Goal: Task Accomplishment & Management: Use online tool/utility

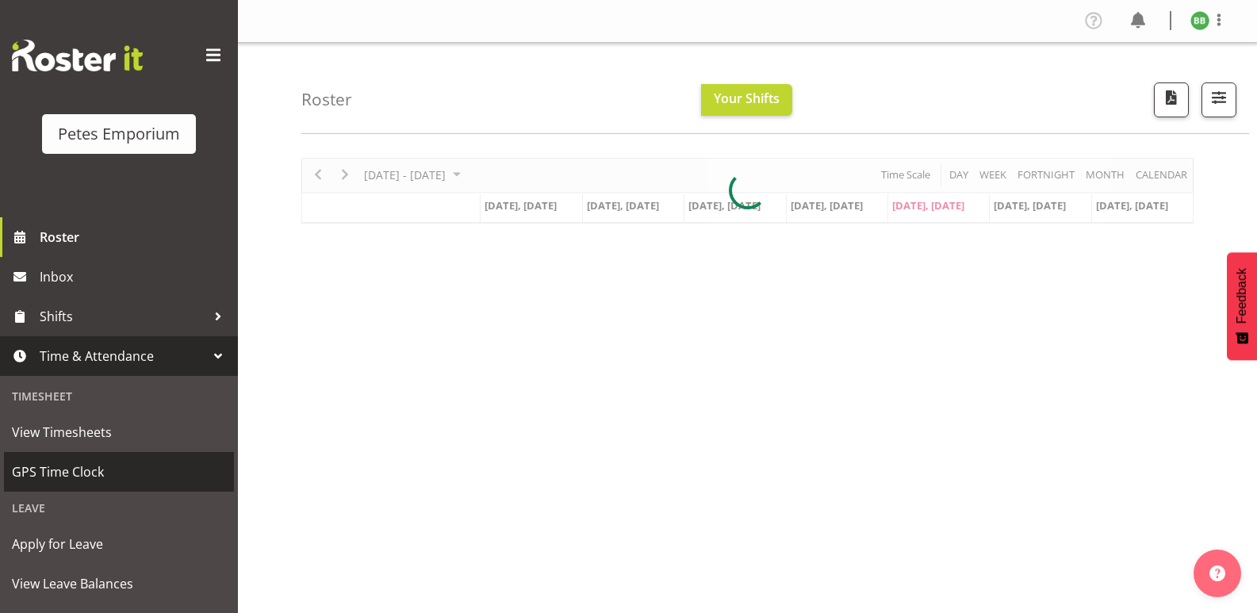
click at [102, 477] on span "GPS Time Clock" at bounding box center [119, 472] width 214 height 24
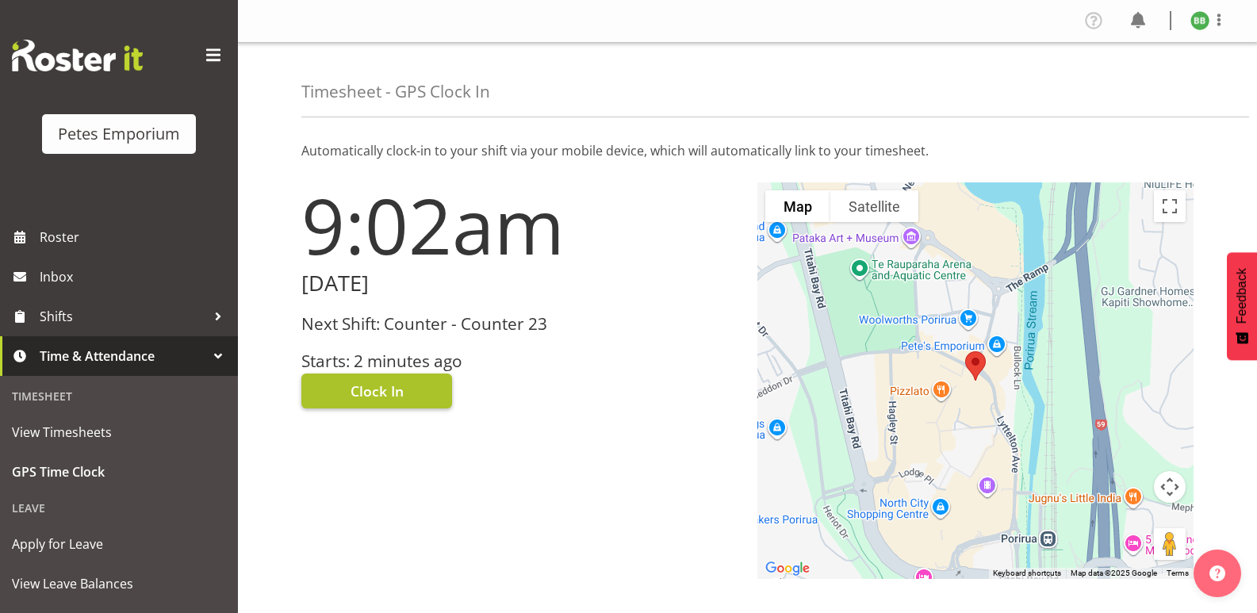
click at [381, 393] on span "Clock In" at bounding box center [377, 391] width 53 height 21
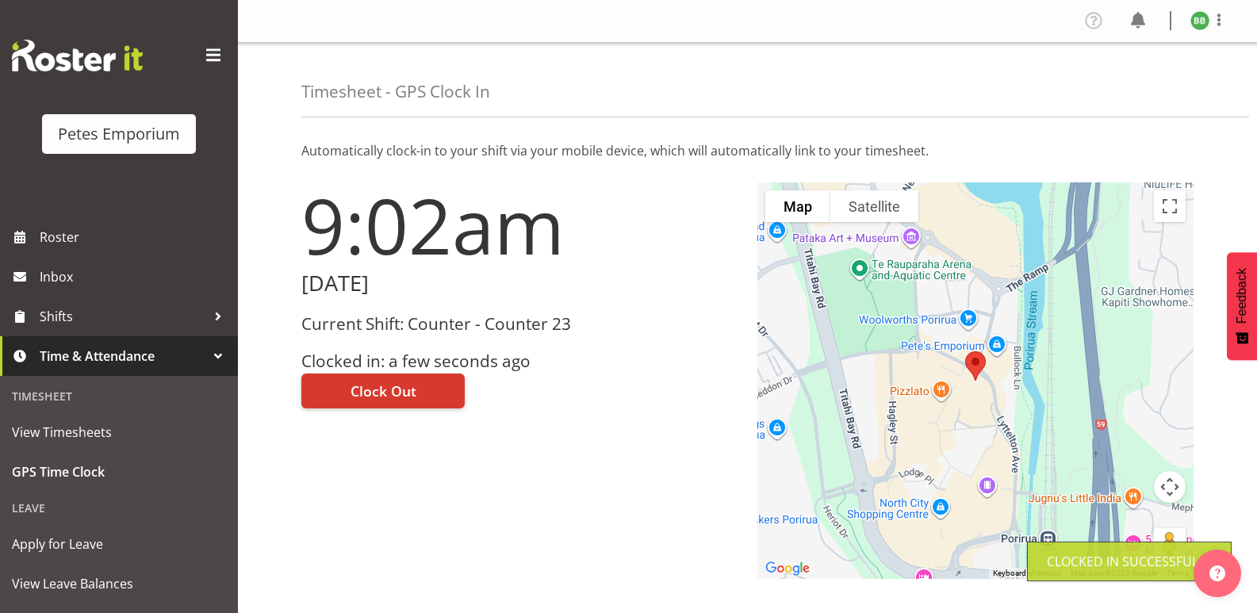
click at [1196, 20] on img at bounding box center [1200, 20] width 19 height 19
click at [1129, 82] on link "Log Out" at bounding box center [1152, 83] width 152 height 29
